Goal: Transaction & Acquisition: Purchase product/service

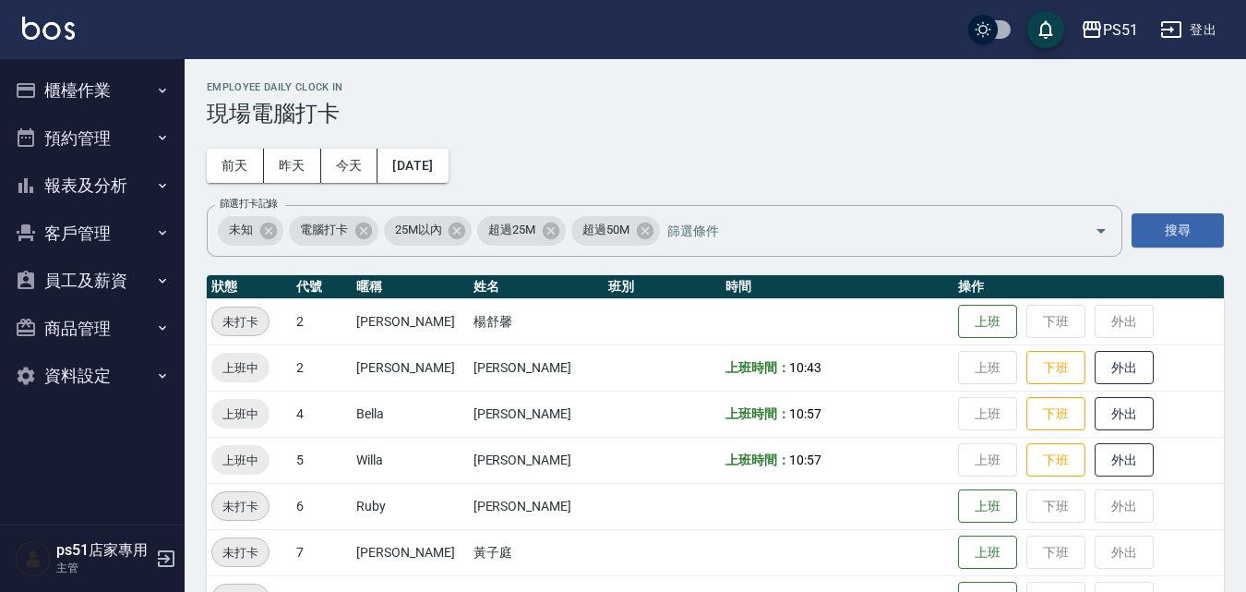
click at [74, 90] on button "櫃檯作業" at bounding box center [92, 90] width 170 height 48
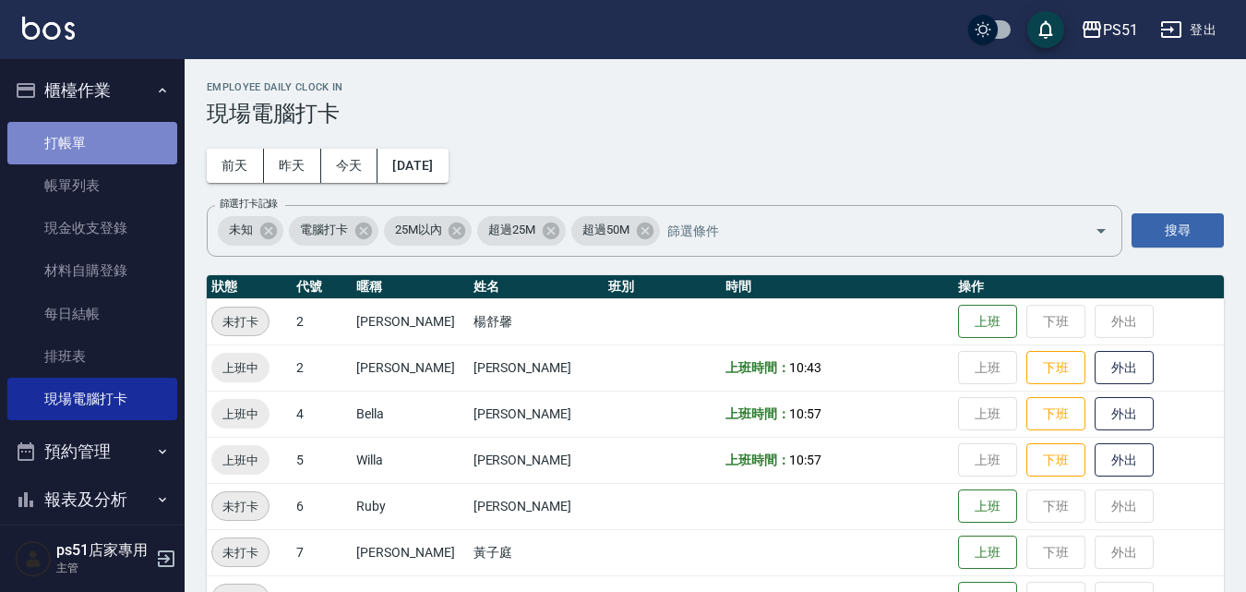
click at [103, 158] on link "打帳單" at bounding box center [92, 143] width 170 height 42
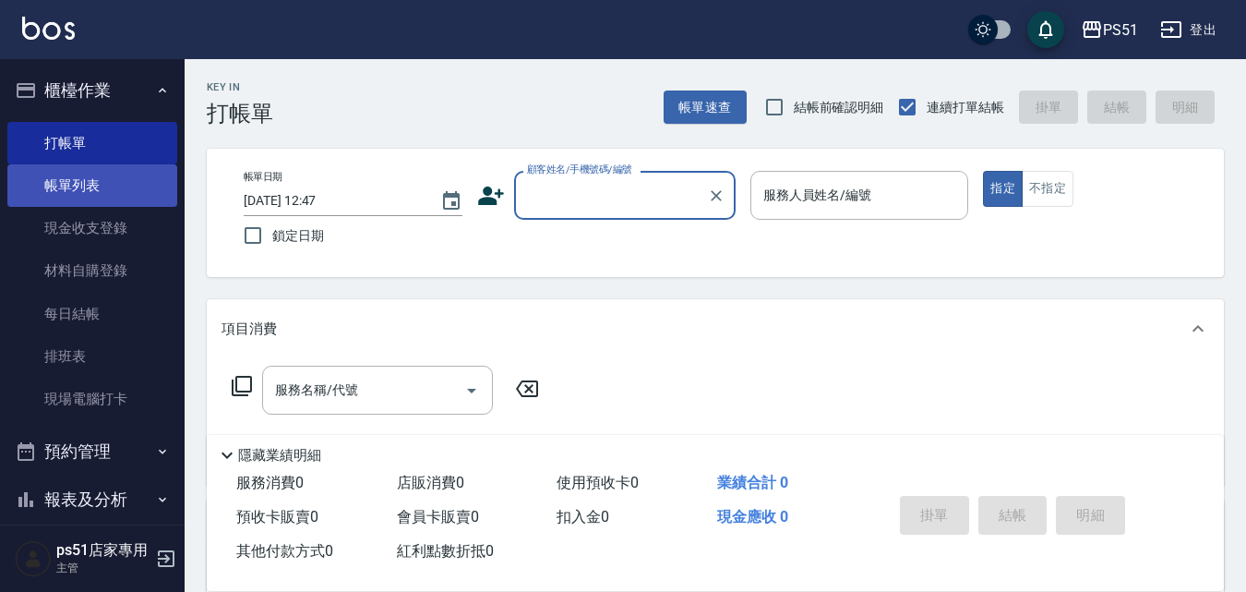
click at [87, 186] on link "帳單列表" at bounding box center [92, 185] width 170 height 42
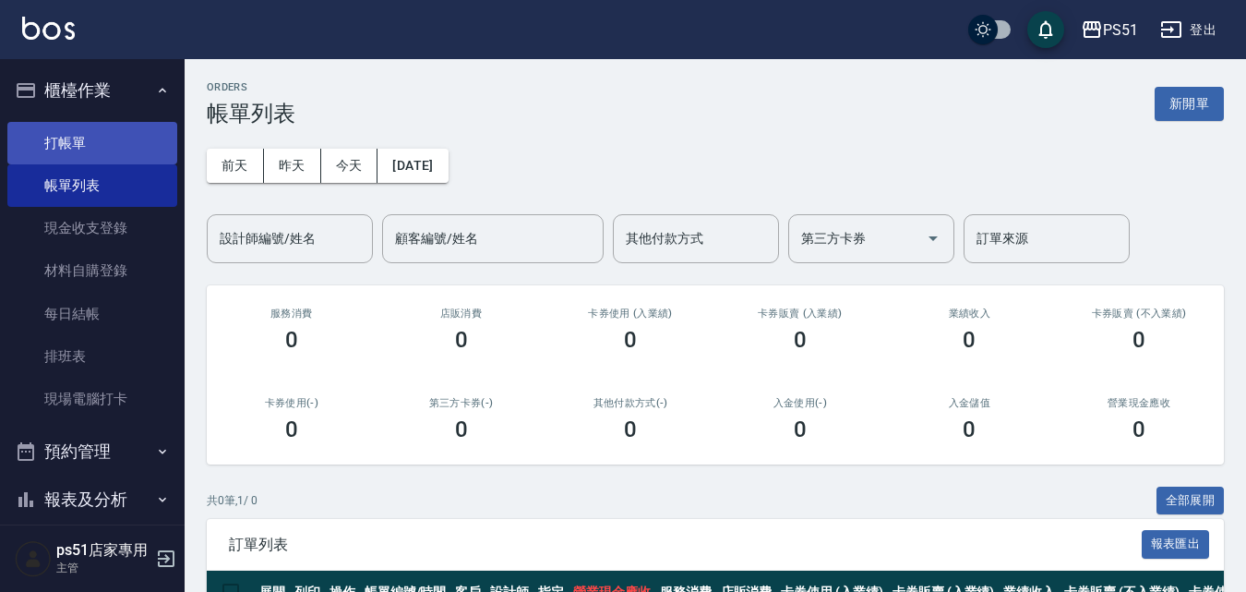
click at [127, 139] on link "打帳單" at bounding box center [92, 143] width 170 height 42
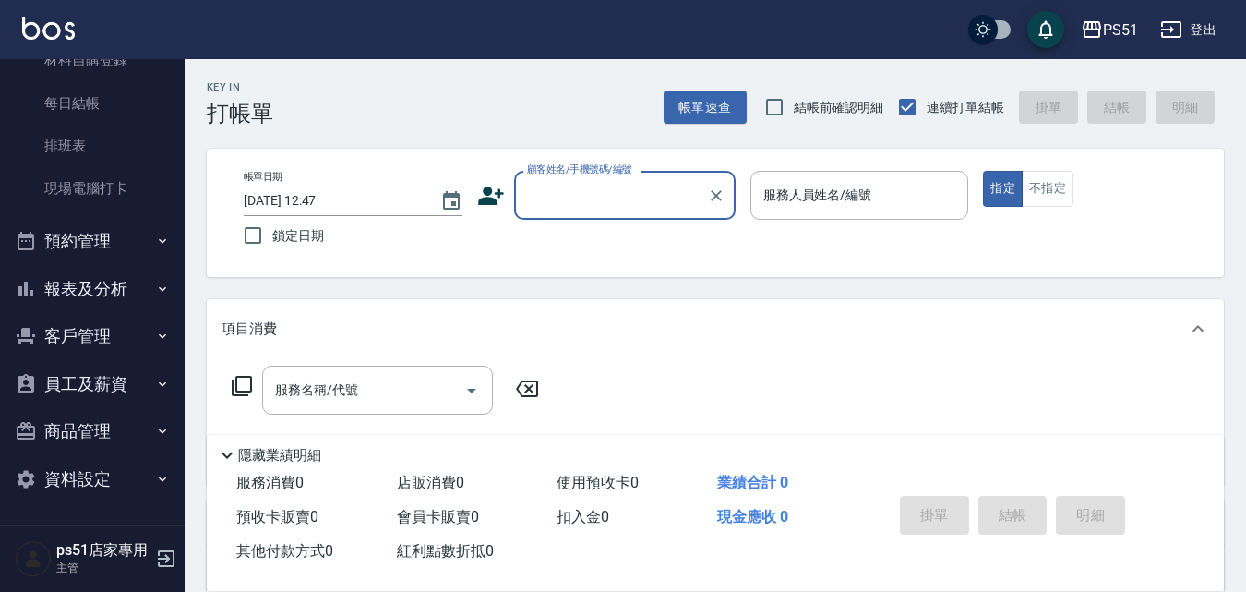
click at [131, 261] on button "預約管理" at bounding box center [92, 241] width 170 height 48
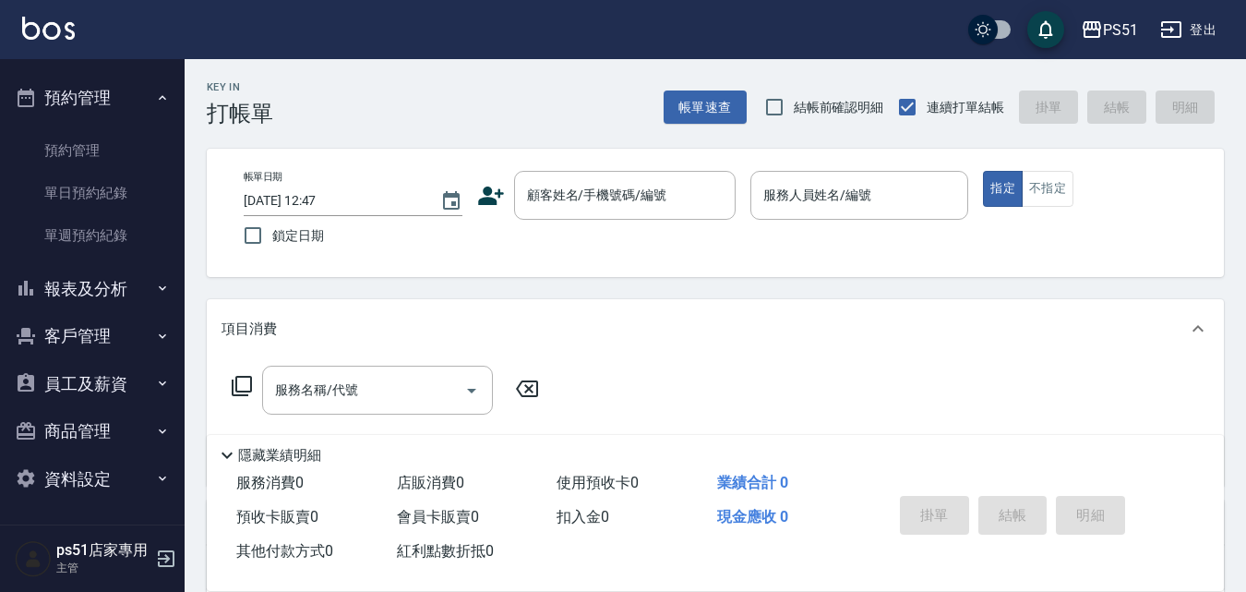
click at [129, 97] on button "預約管理" at bounding box center [92, 98] width 170 height 48
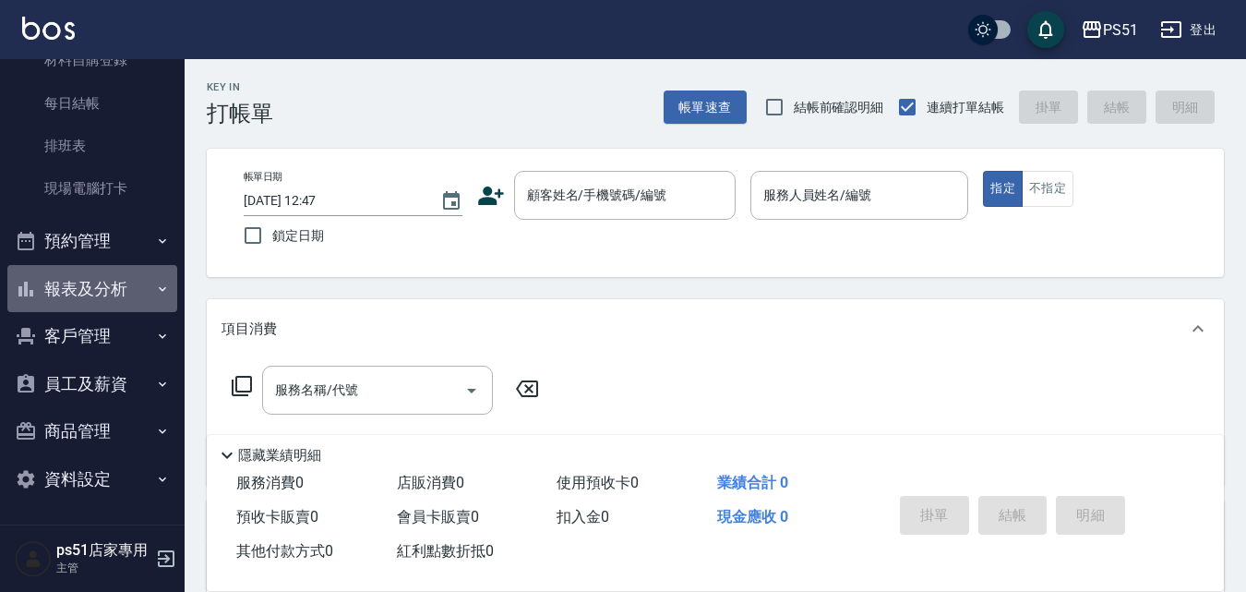
click at [96, 296] on button "報表及分析" at bounding box center [92, 289] width 170 height 48
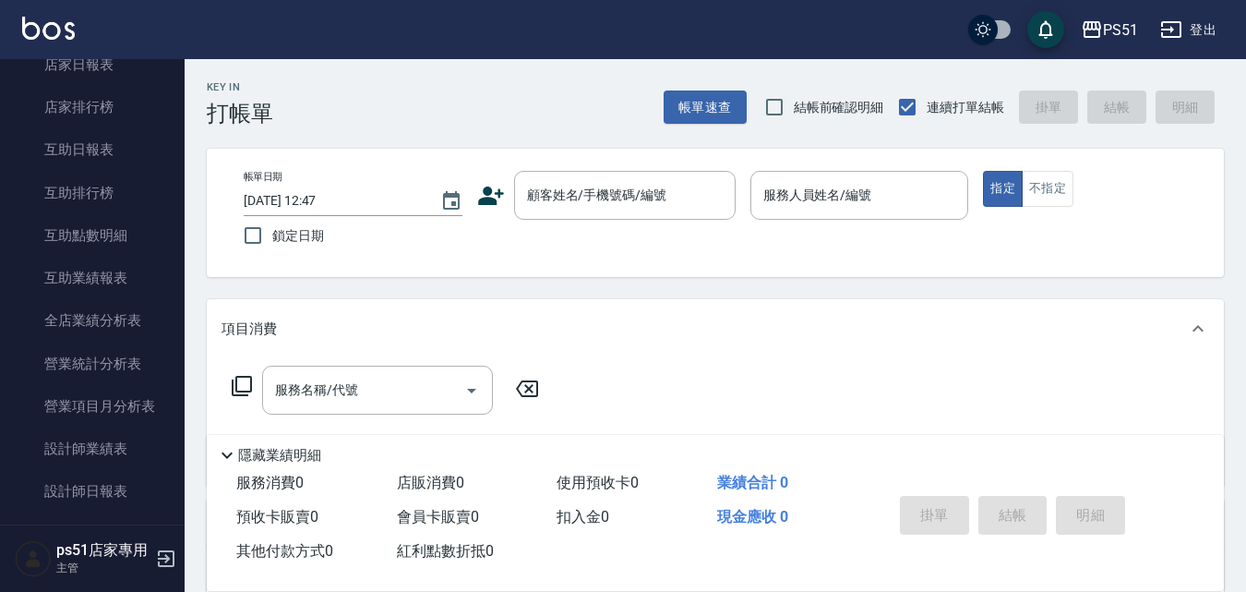
scroll to position [857, 0]
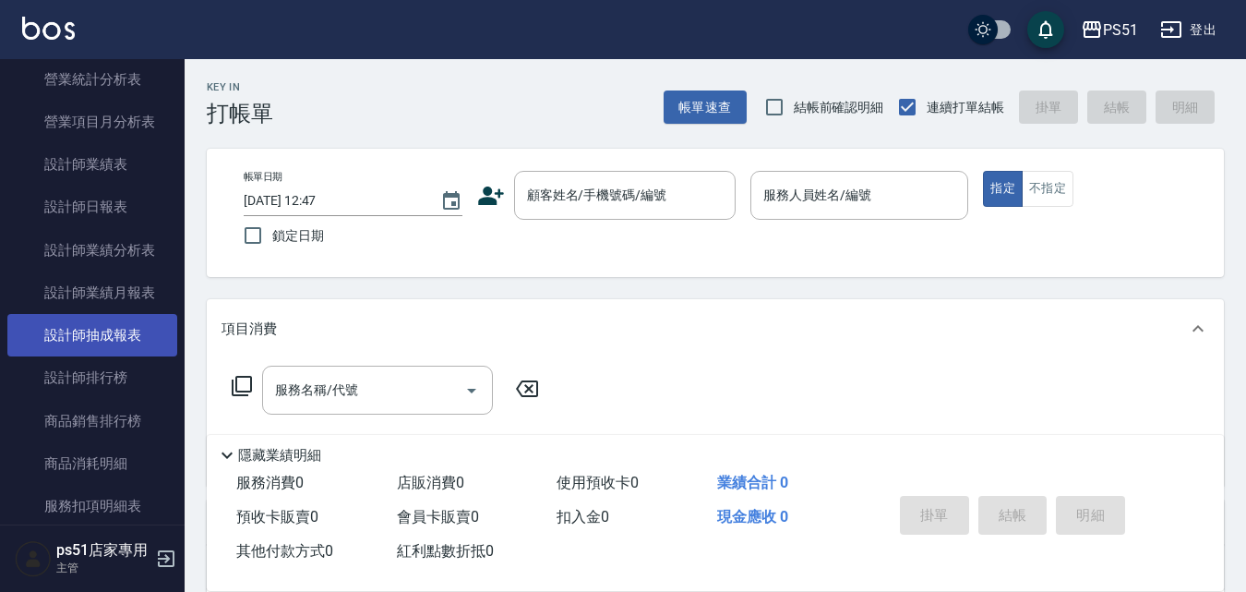
click at [135, 334] on link "設計師抽成報表" at bounding box center [92, 335] width 170 height 42
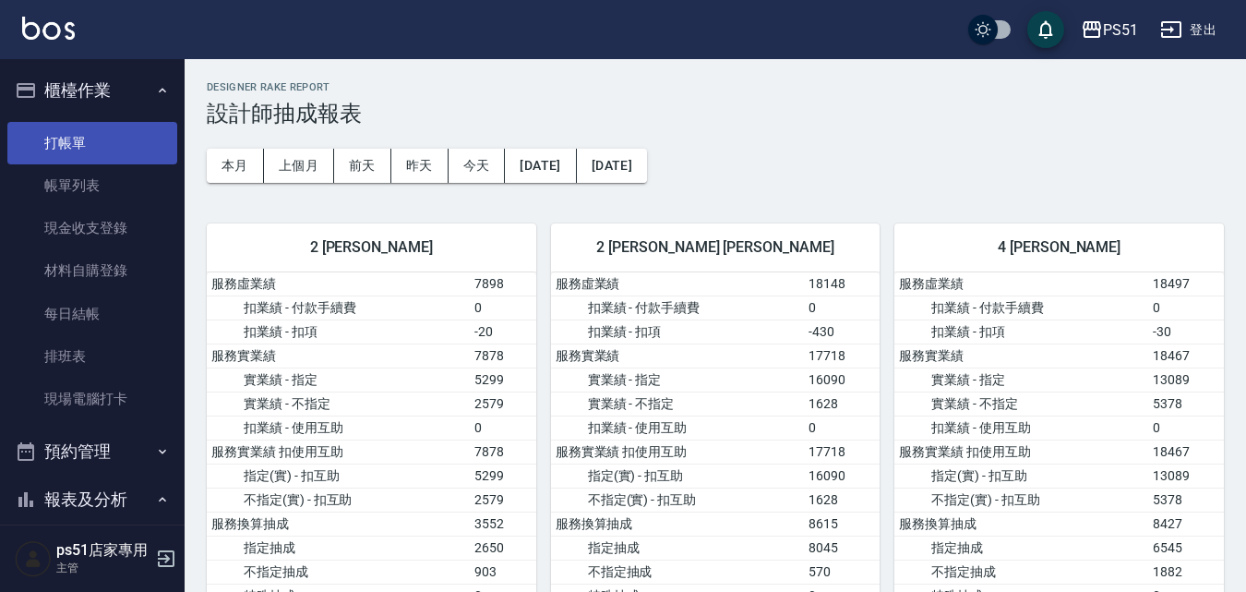
click at [114, 150] on link "打帳單" at bounding box center [92, 143] width 170 height 42
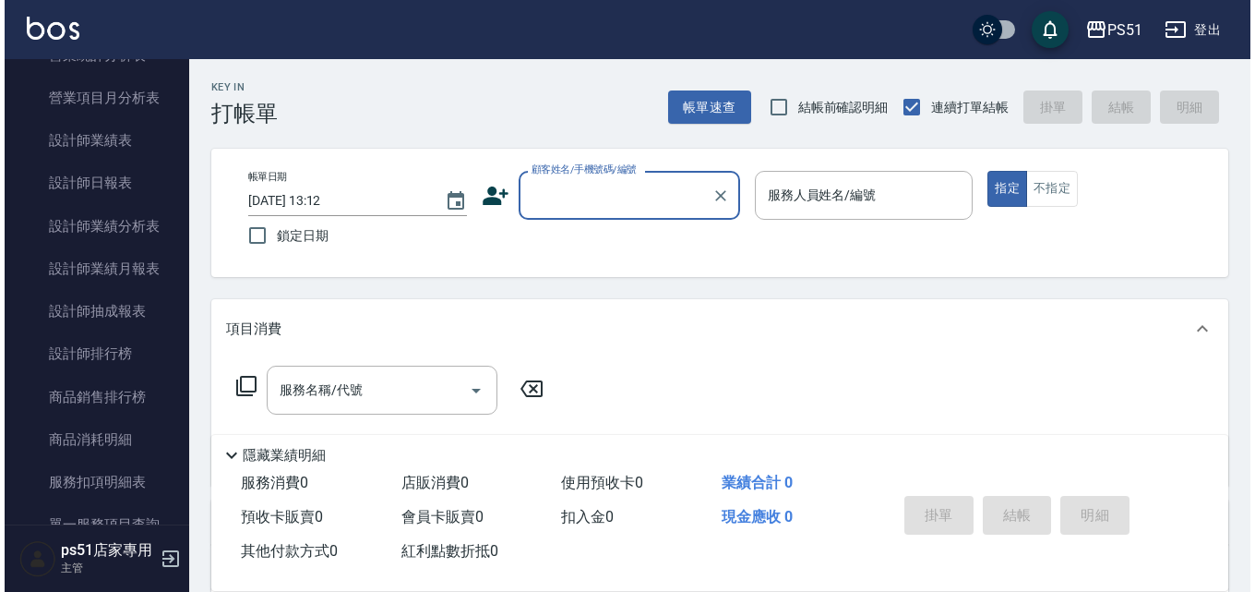
scroll to position [861, 0]
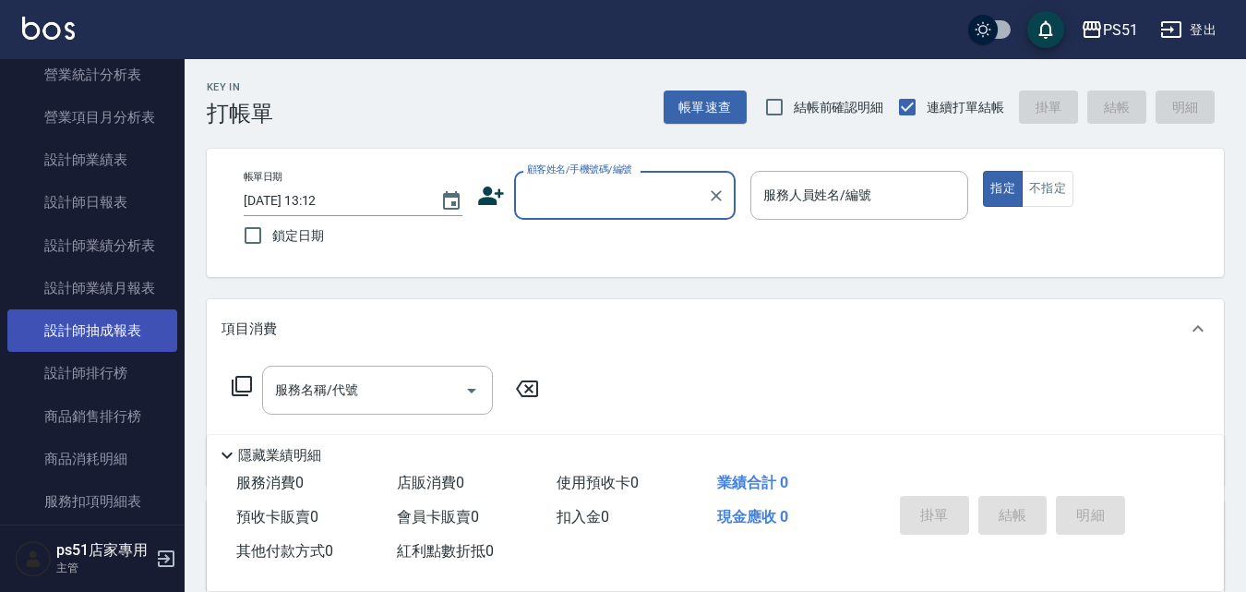
click at [123, 324] on link "設計師抽成報表" at bounding box center [92, 330] width 170 height 42
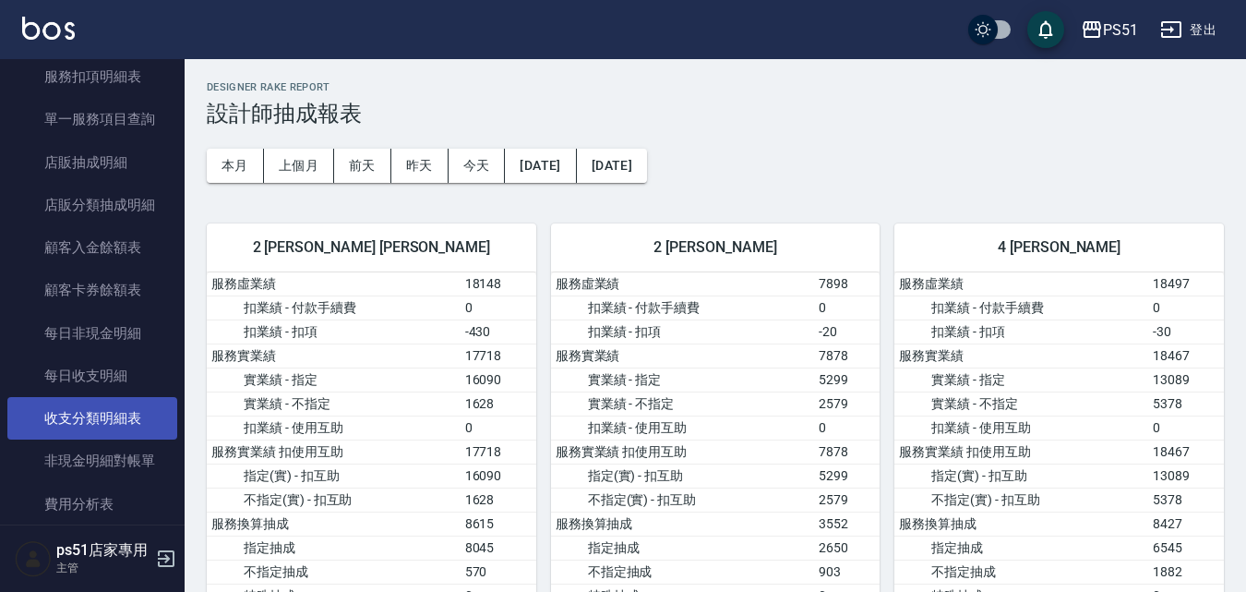
scroll to position [1077, 0]
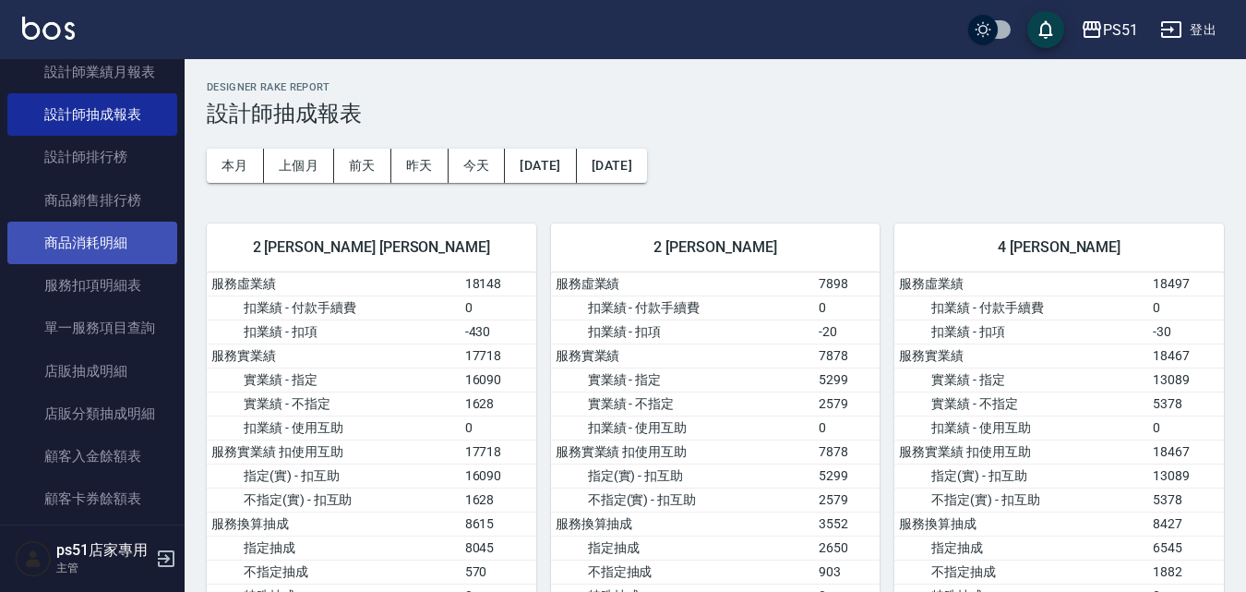
click at [107, 255] on link "商品消耗明細" at bounding box center [92, 243] width 170 height 42
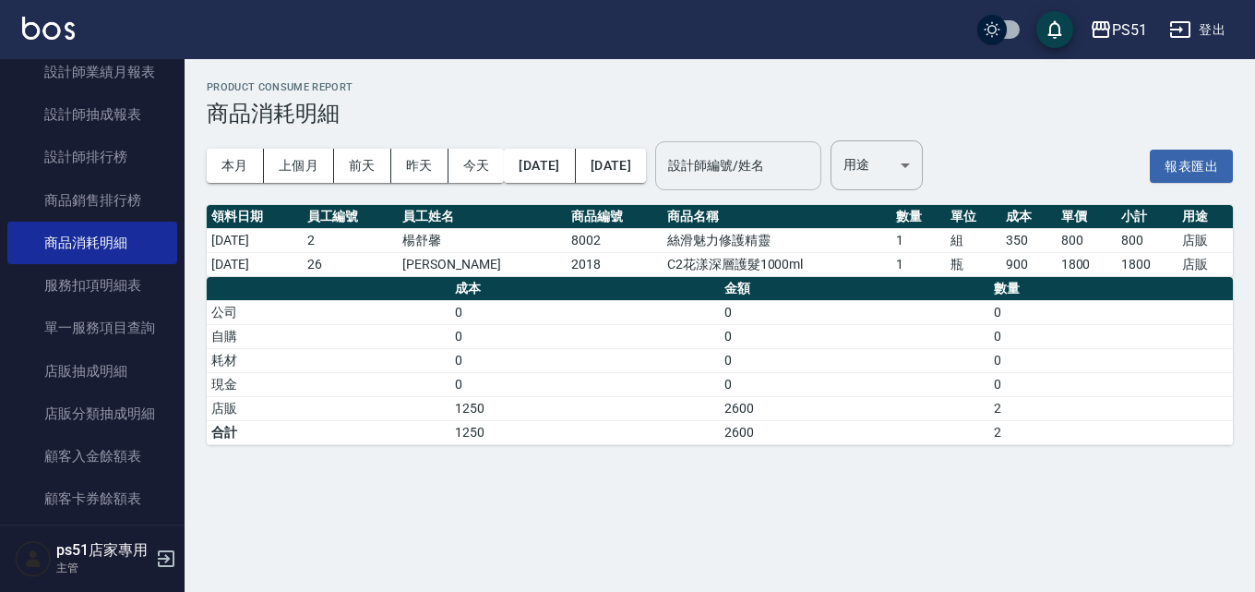
click at [804, 141] on div "設計師編號/姓名" at bounding box center [738, 165] width 166 height 49
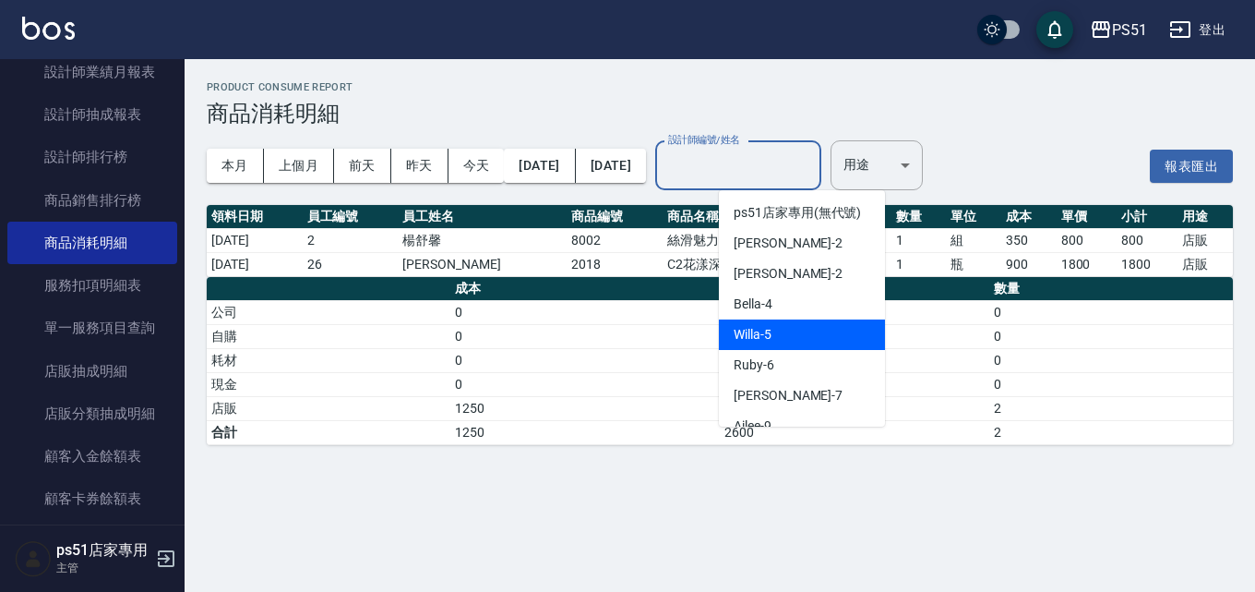
click at [741, 340] on span "Willa -5" at bounding box center [753, 334] width 38 height 19
type input "Willa-5"
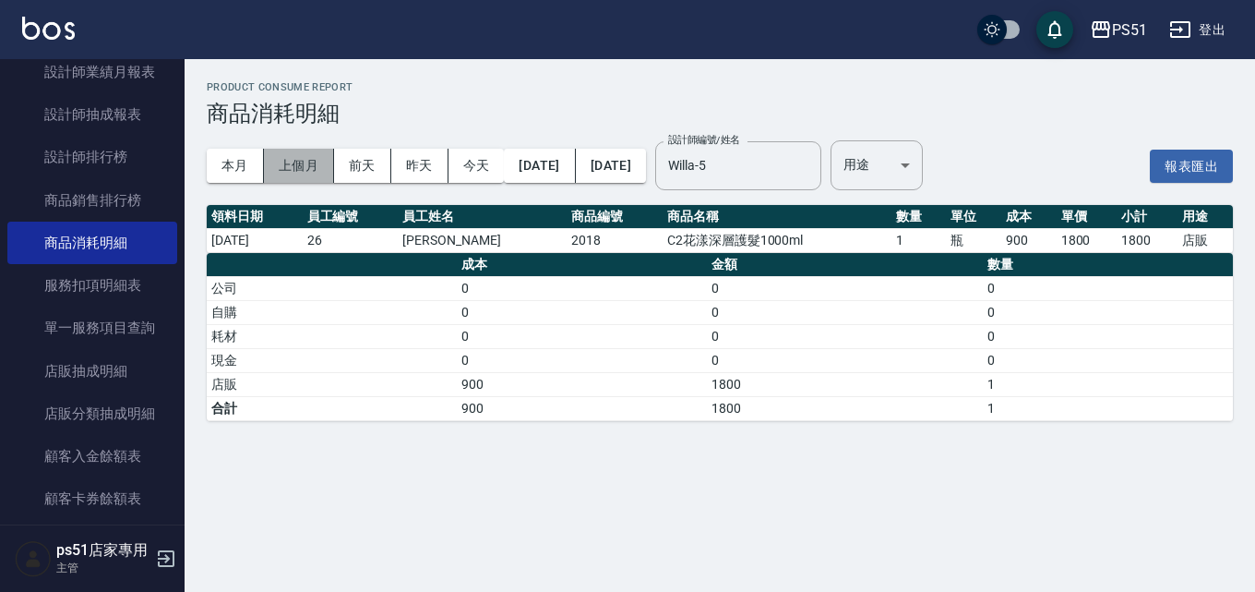
click at [319, 162] on button "上個月" at bounding box center [299, 166] width 70 height 34
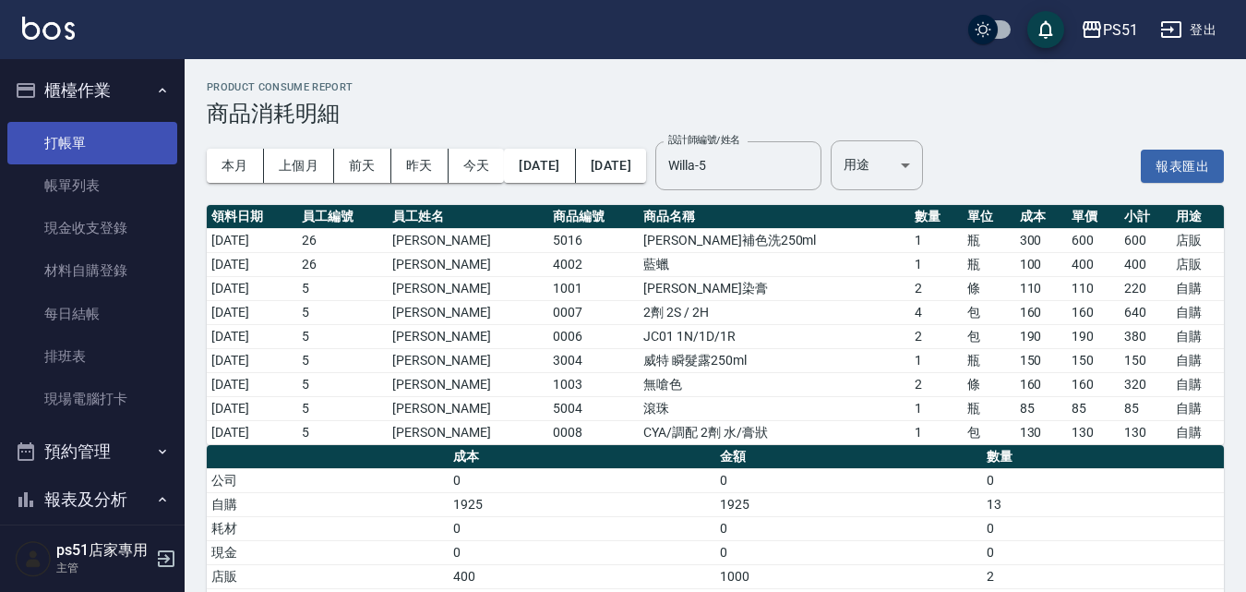
click at [87, 137] on link "打帳單" at bounding box center [92, 143] width 170 height 42
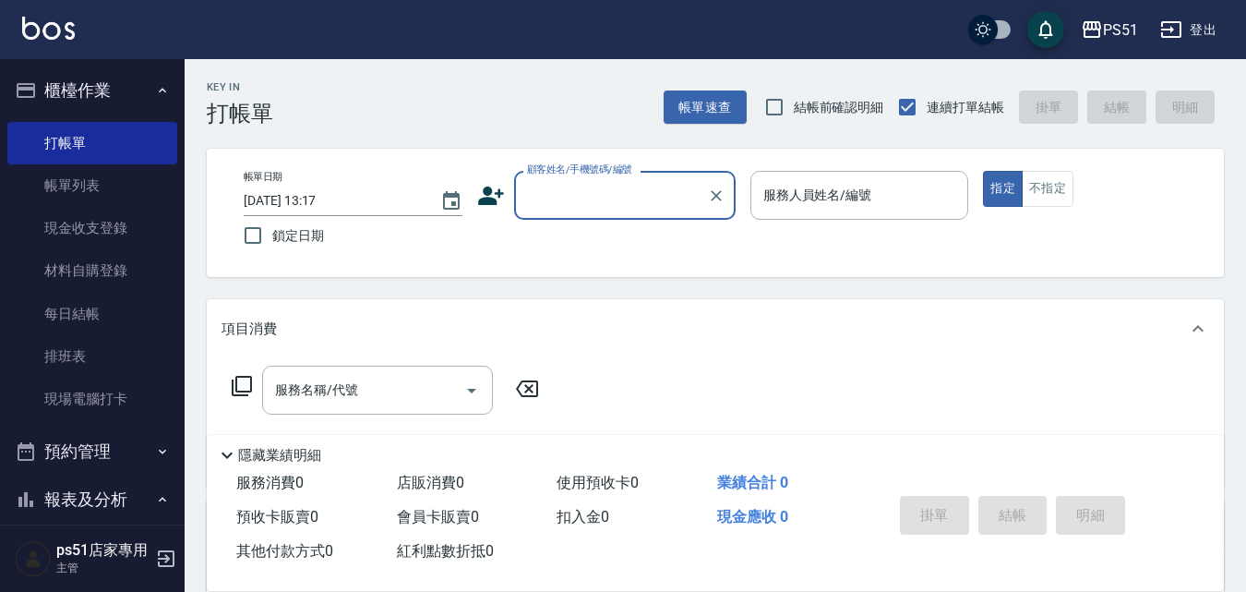
click at [622, 195] on input "顧客姓名/手機號碼/編號" at bounding box center [610, 195] width 177 height 32
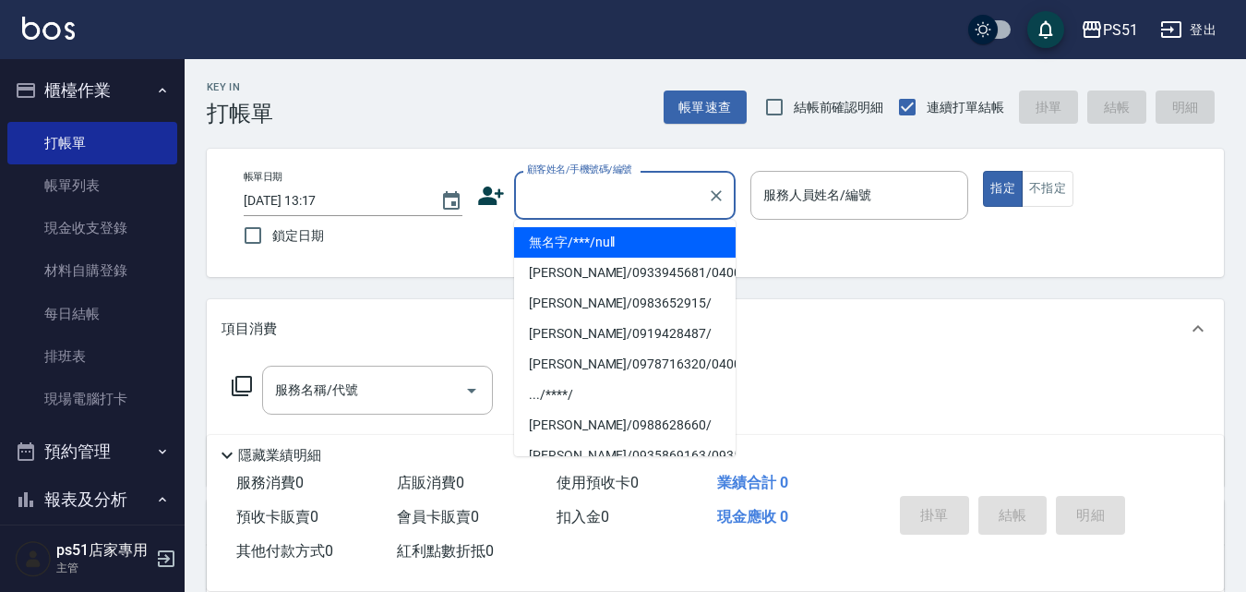
click at [634, 243] on li "無名字/***/null" at bounding box center [625, 242] width 222 height 30
type input "無名字/***/null"
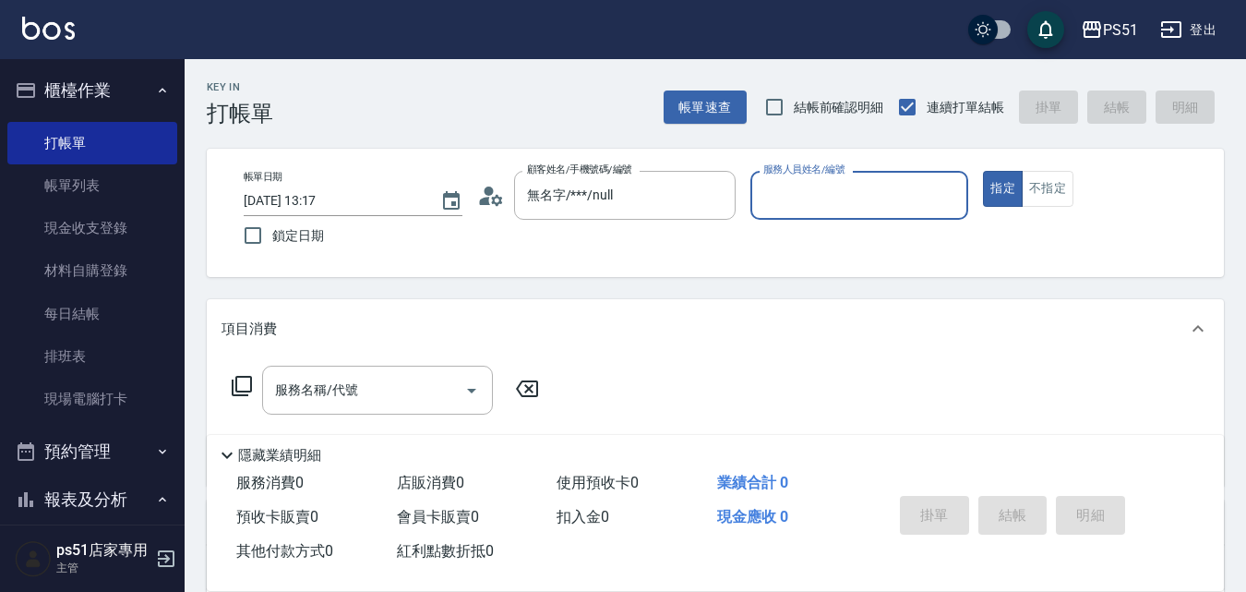
click at [789, 198] on input "服務人員姓名/編號" at bounding box center [860, 195] width 202 height 32
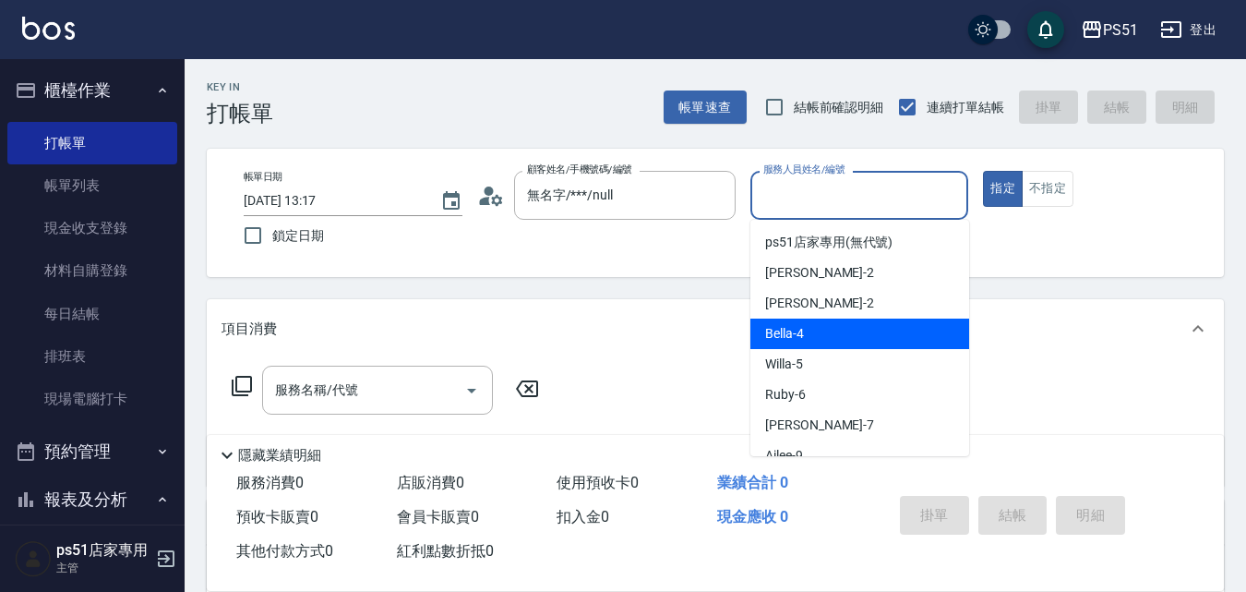
click at [784, 330] on span "Bella -4" at bounding box center [784, 333] width 39 height 19
type input "Bella-4"
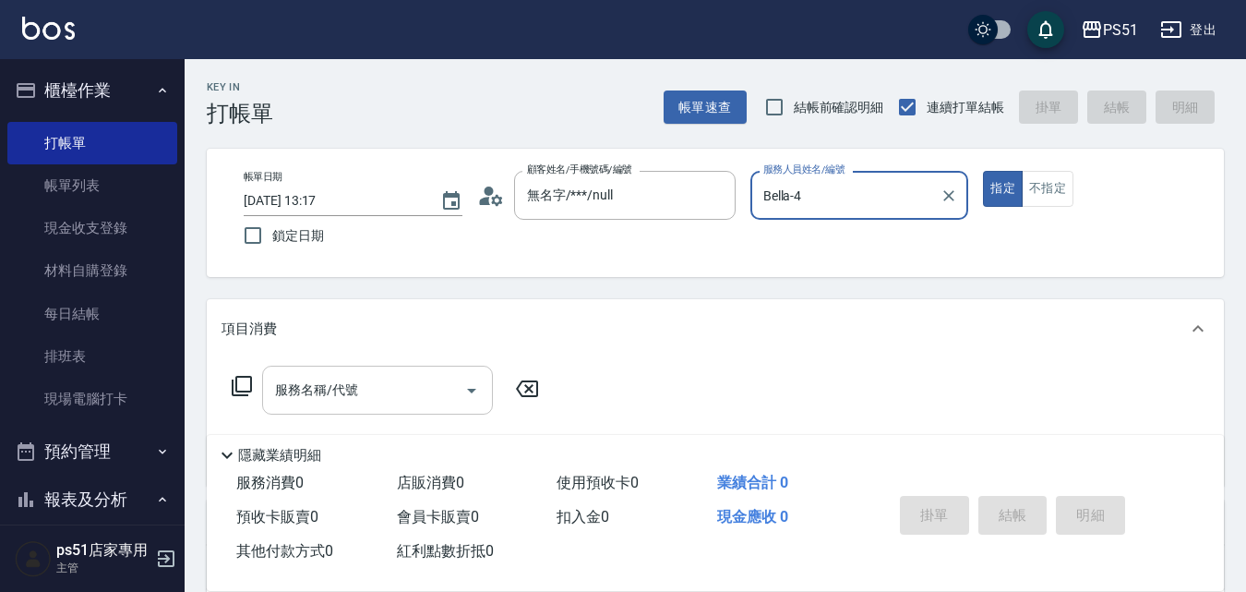
click at [412, 379] on input "服務名稱/代號" at bounding box center [363, 390] width 186 height 32
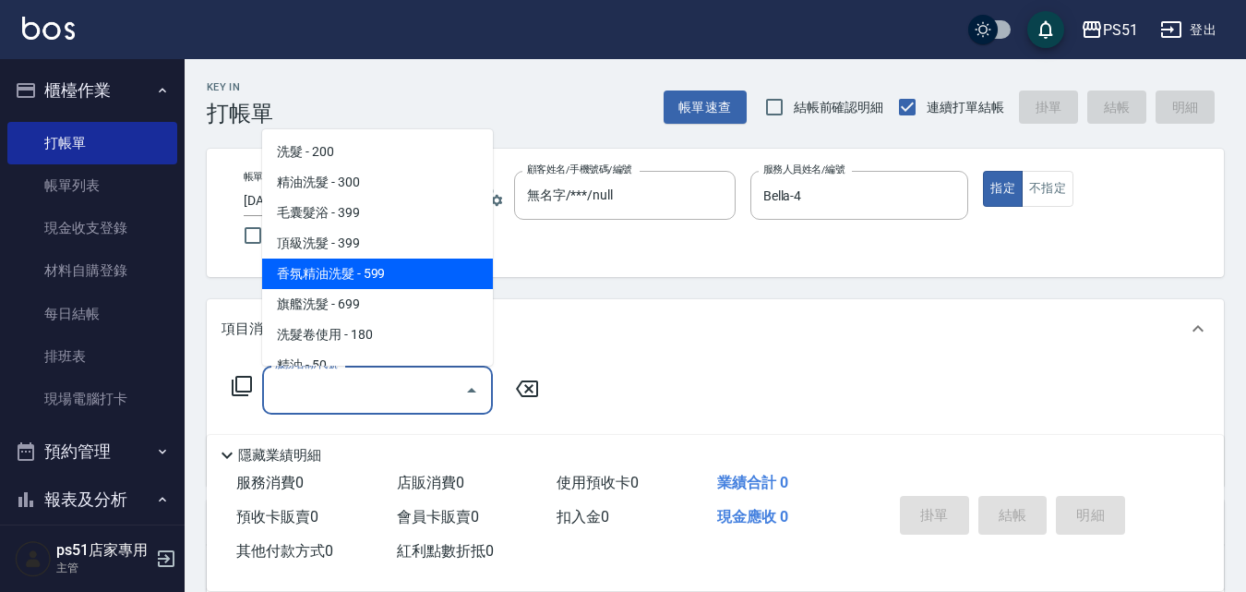
drag, startPoint x: 394, startPoint y: 264, endPoint x: 511, endPoint y: 354, distance: 148.1
click at [394, 263] on span "香氛精油洗髮 - 599" at bounding box center [377, 273] width 231 height 30
type input "香氛精油洗髮(105)"
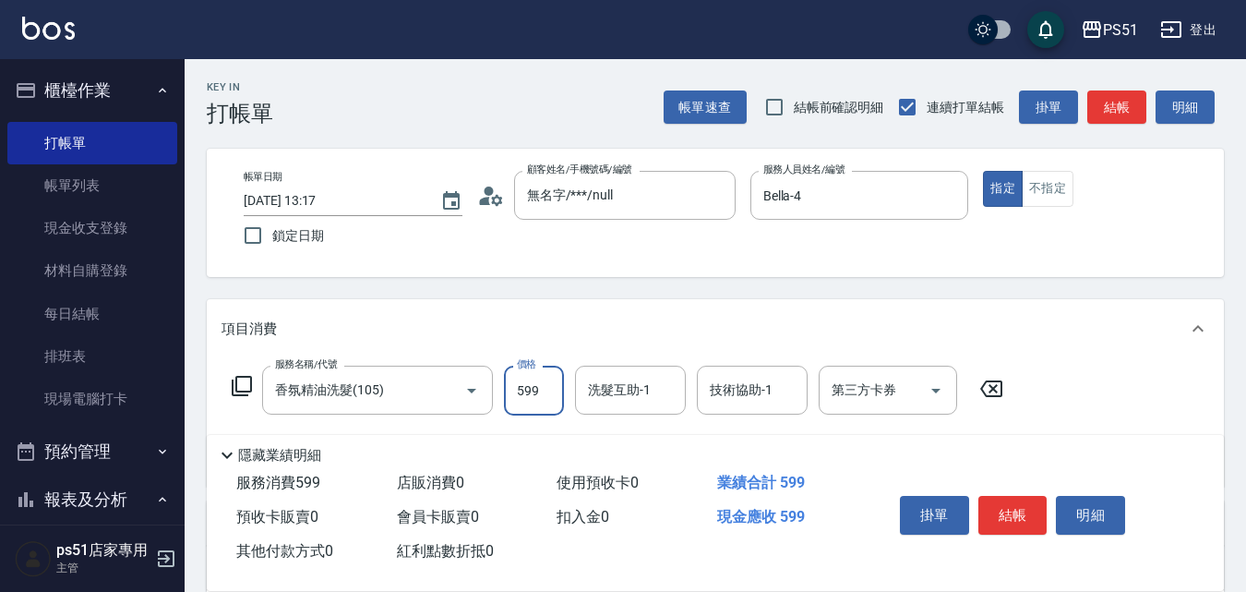
click at [527, 390] on input "599" at bounding box center [534, 391] width 60 height 50
type input "999"
click at [1049, 177] on button "不指定" at bounding box center [1048, 189] width 52 height 36
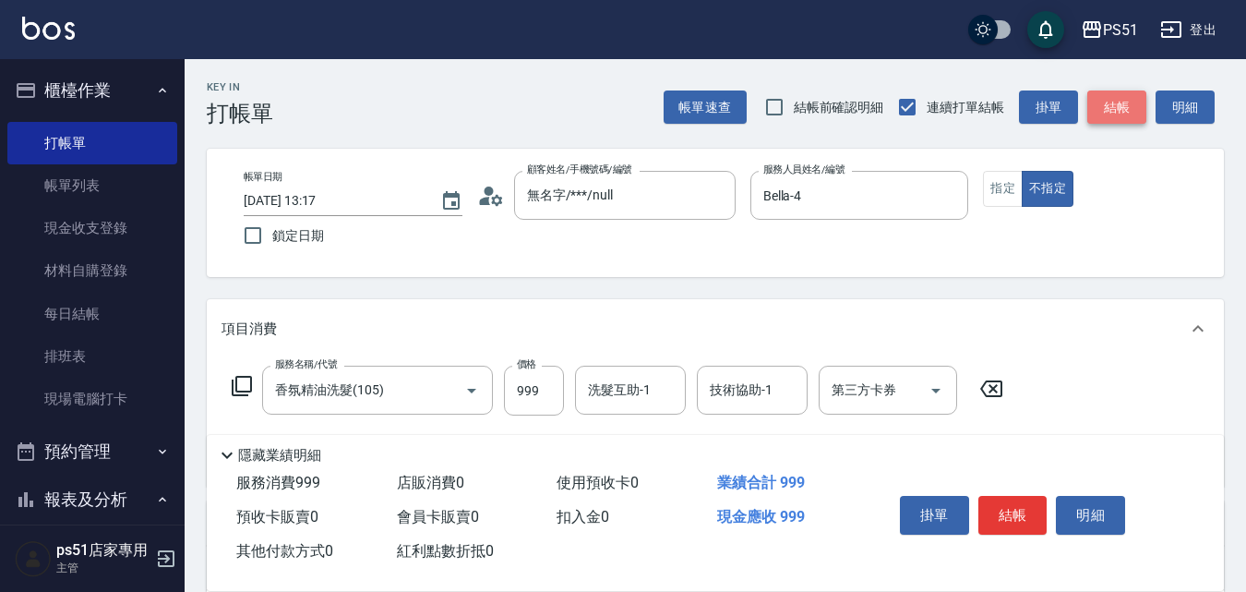
click at [1112, 96] on button "結帳" at bounding box center [1116, 107] width 59 height 34
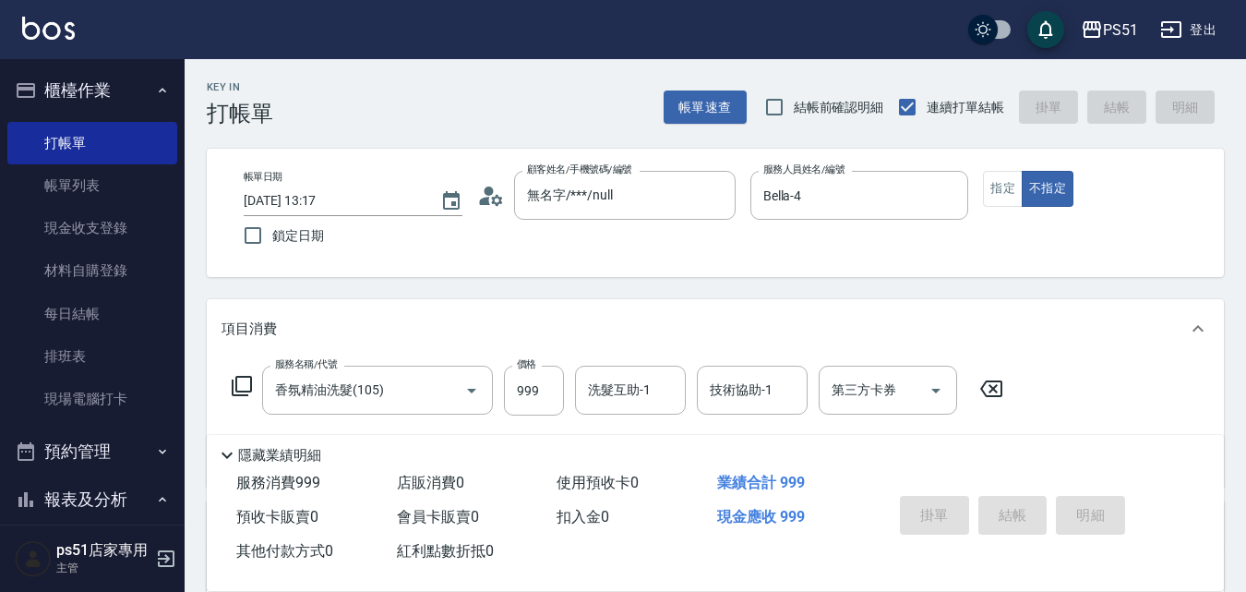
type input "[DATE] 13:21"
